Goal: Task Accomplishment & Management: Manage account settings

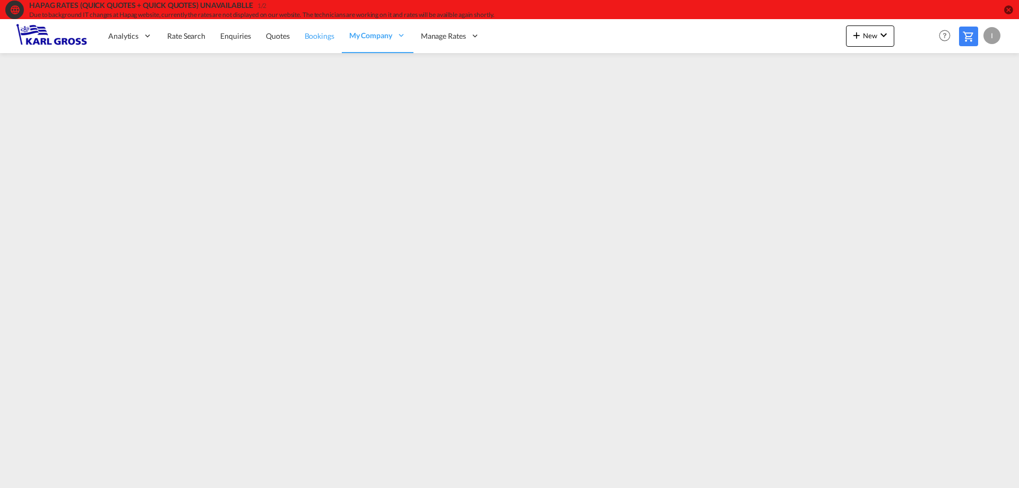
click at [315, 38] on span "Bookings" at bounding box center [320, 35] width 30 height 9
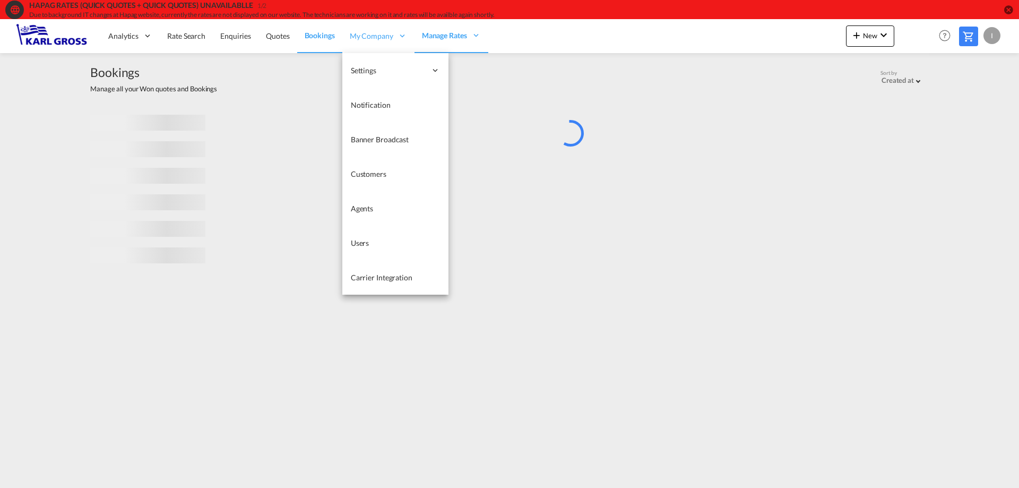
click at [381, 37] on span "My Company" at bounding box center [372, 36] width 44 height 11
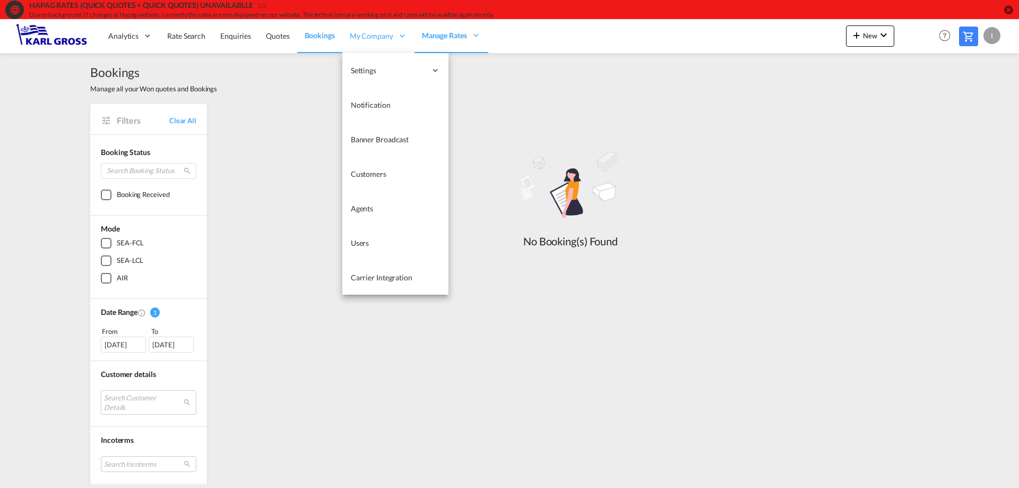
click at [387, 46] on div "My Company" at bounding box center [378, 36] width 72 height 35
click at [383, 175] on span "Customers" at bounding box center [369, 173] width 36 height 9
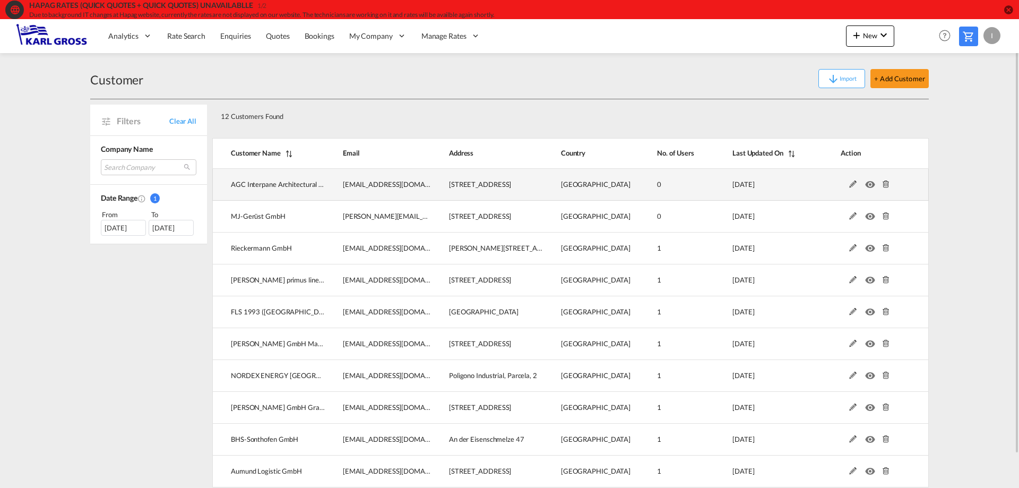
click at [852, 188] on td at bounding box center [872, 185] width 115 height 32
click at [854, 183] on md-icon at bounding box center [853, 184] width 14 height 7
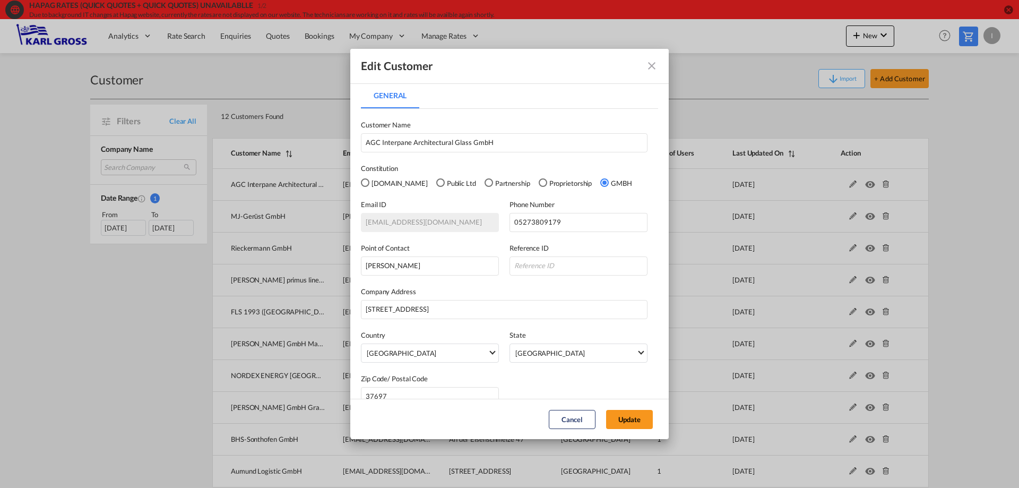
scroll to position [18, 0]
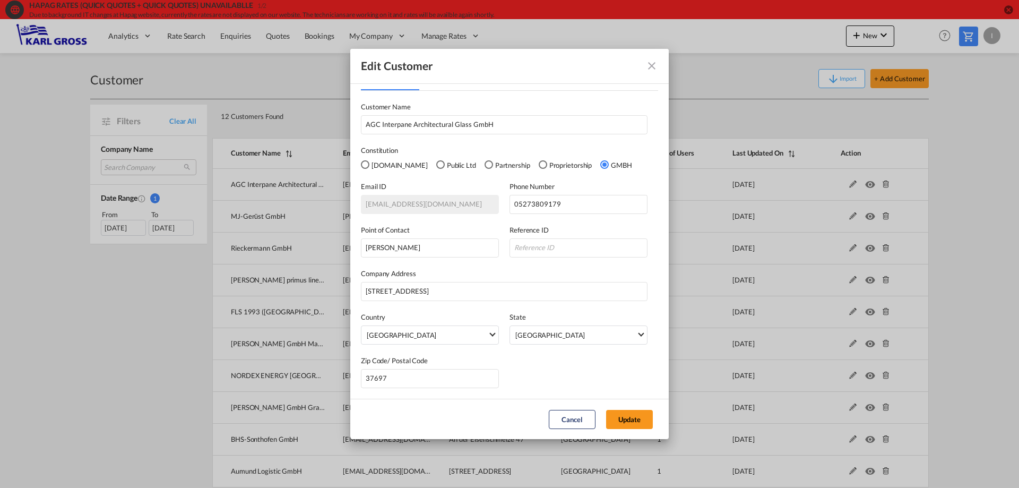
click at [655, 68] on md-icon "icon-close fg-AAA8AD" at bounding box center [652, 65] width 13 height 13
